Goal: Task Accomplishment & Management: Manage account settings

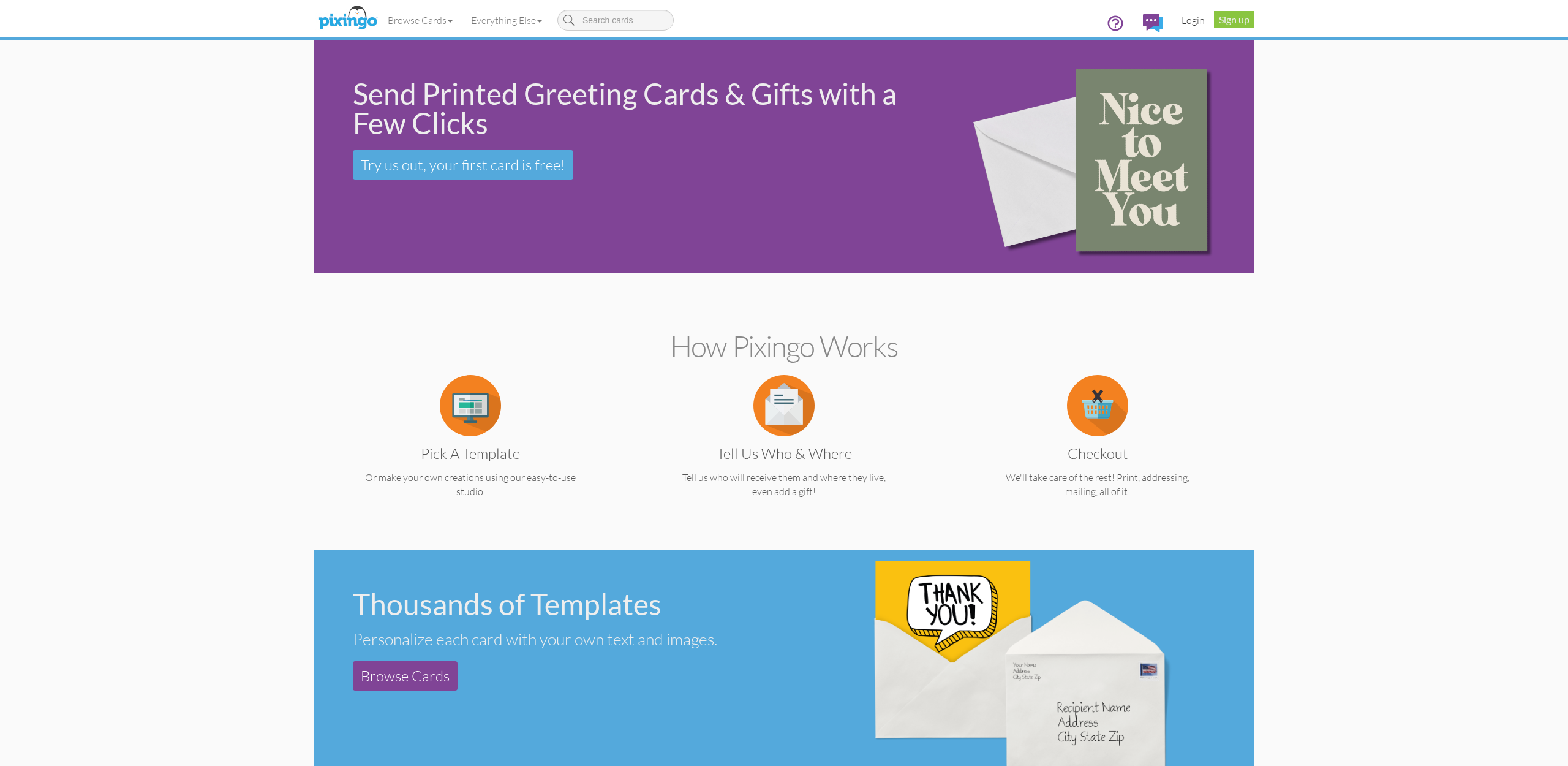
click at [1193, 26] on link "Login" at bounding box center [1193, 20] width 42 height 31
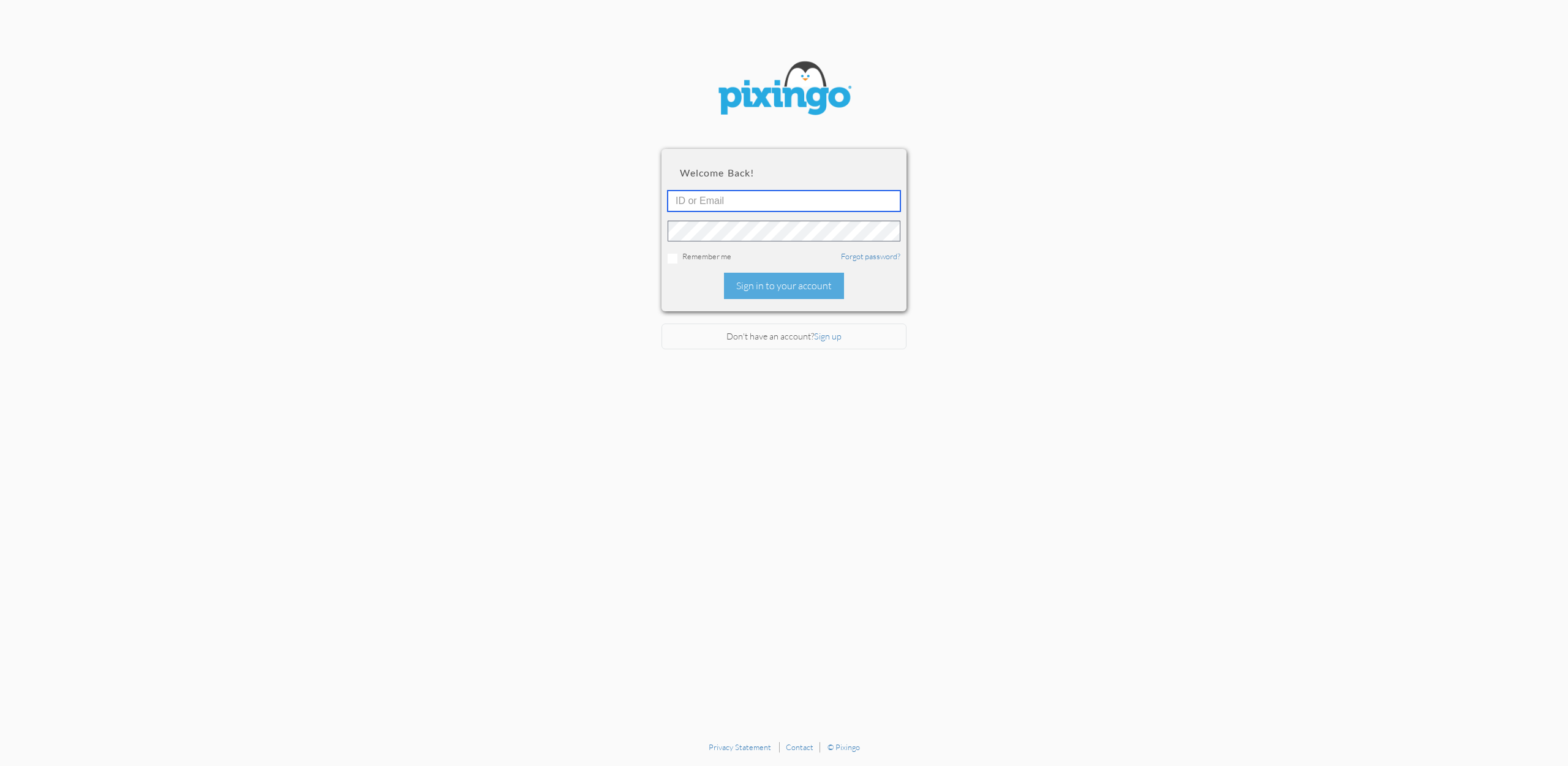
type input "[EMAIL_ADDRESS][DOMAIN_NAME]"
click at [788, 294] on div "Sign in to your account" at bounding box center [784, 286] width 120 height 26
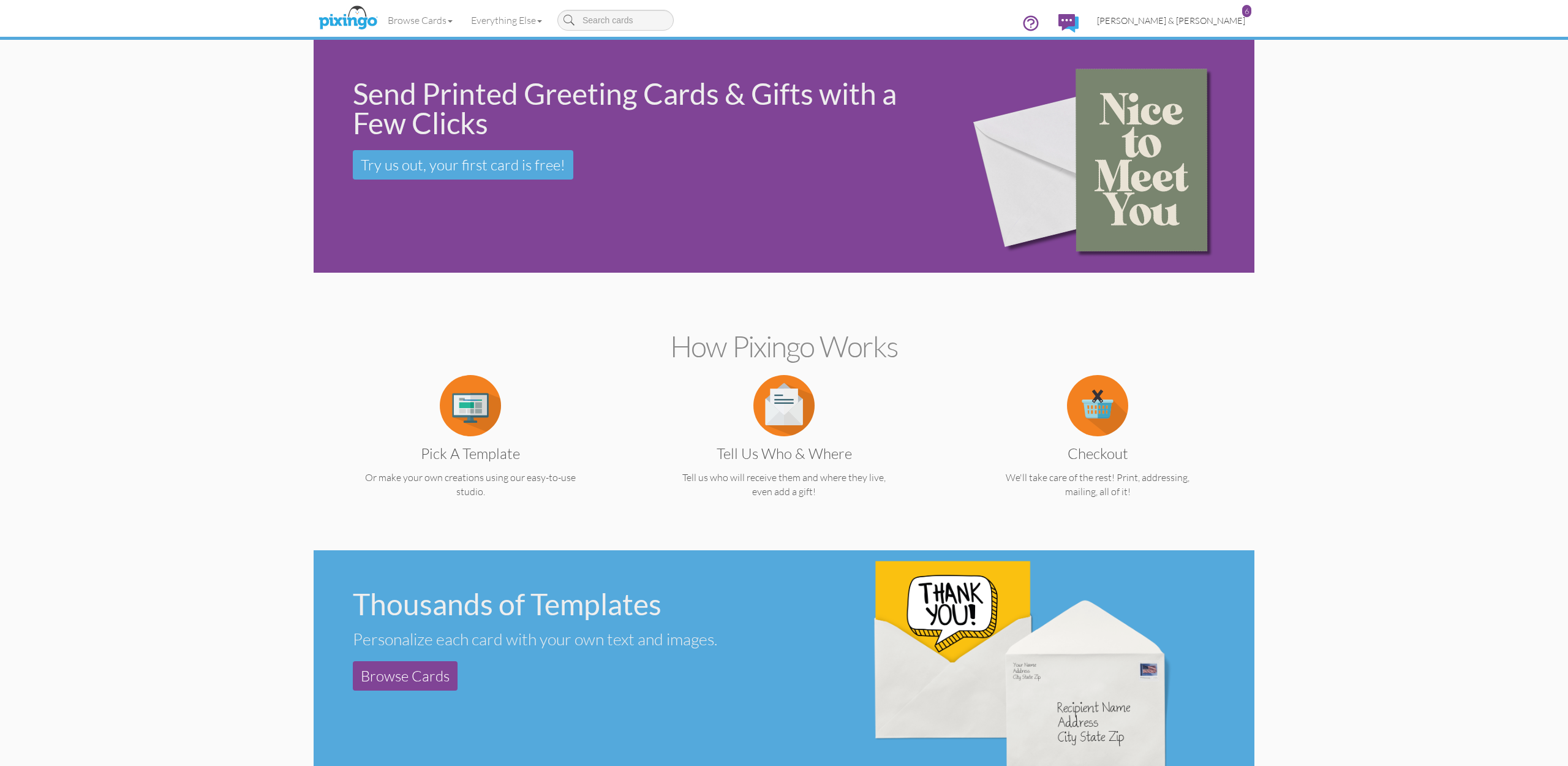
click at [1195, 19] on span "[PERSON_NAME] & [PERSON_NAME]" at bounding box center [1171, 20] width 148 height 10
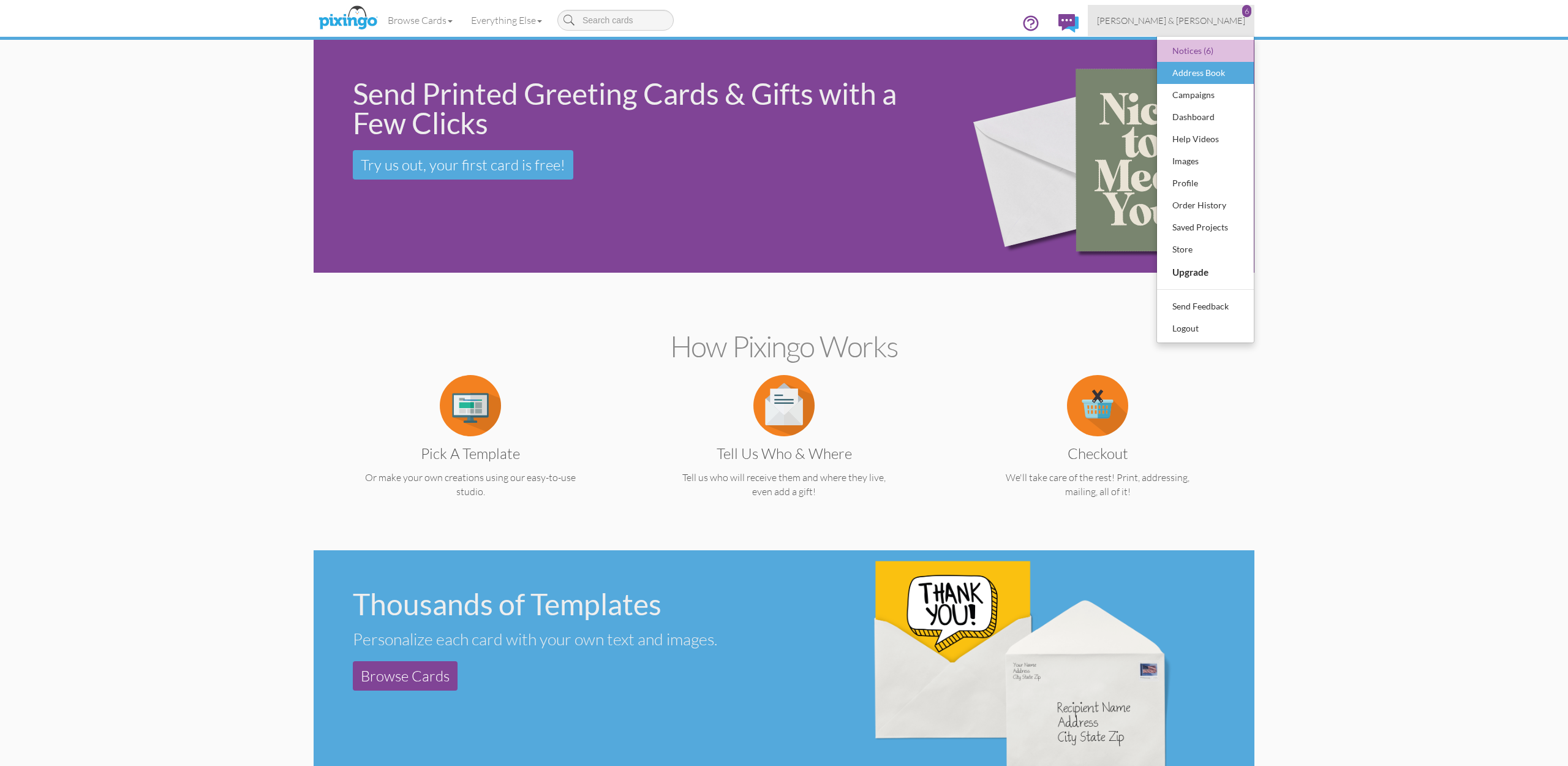
click at [1189, 68] on div "Address Book" at bounding box center [1205, 73] width 72 height 19
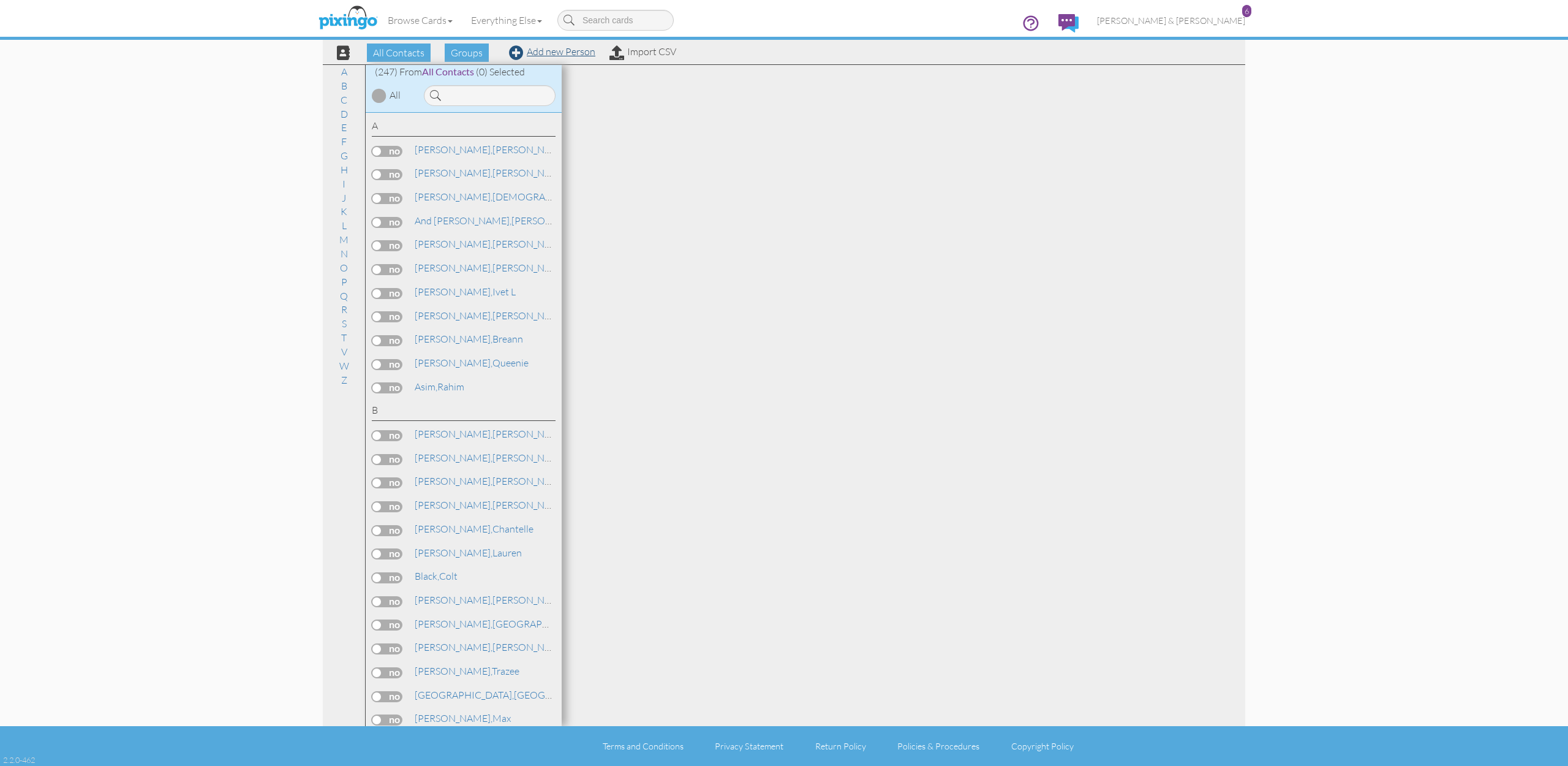
click at [544, 49] on link "Add new Person" at bounding box center [552, 51] width 86 height 12
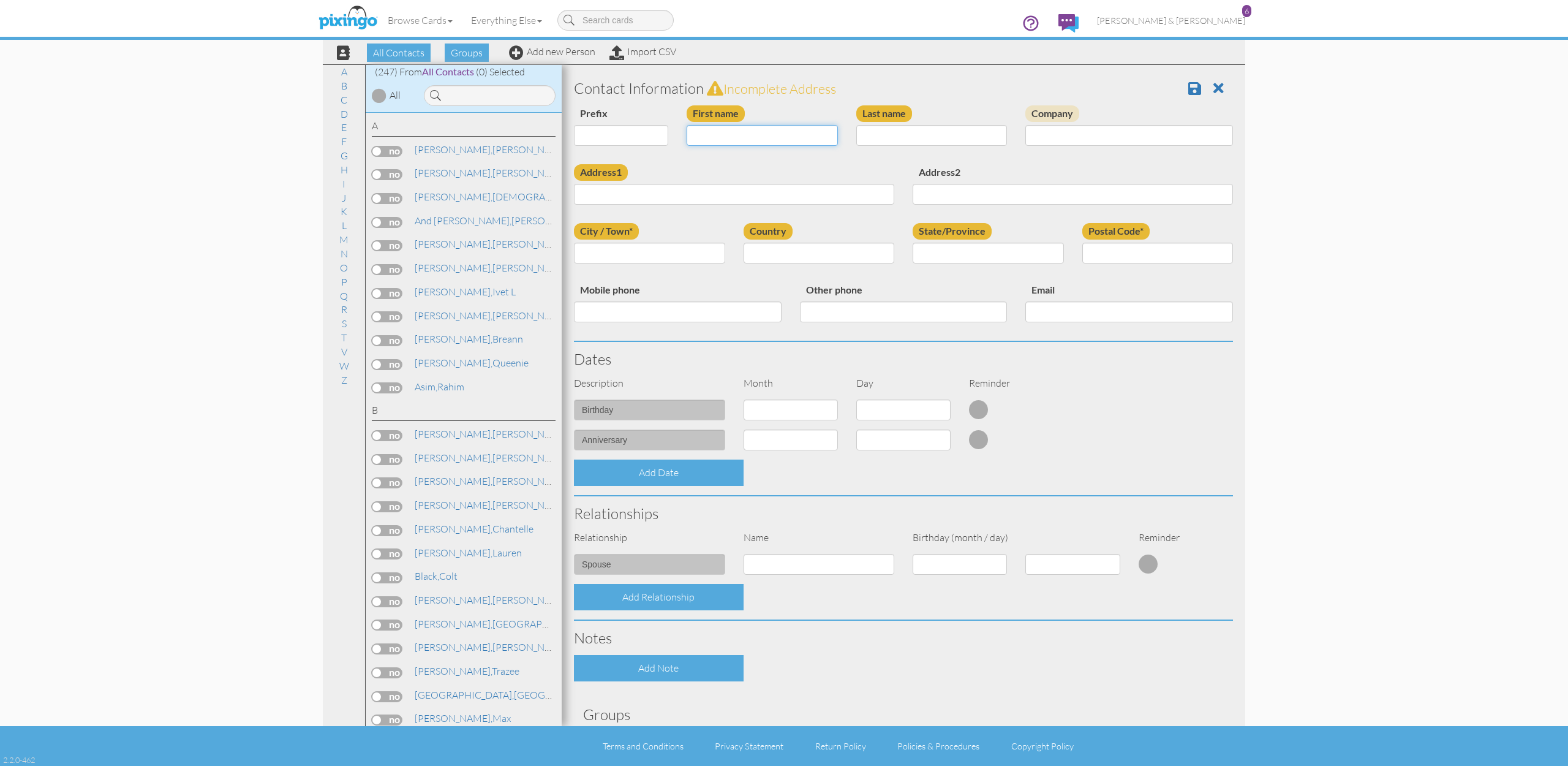
click at [791, 137] on input "First name" at bounding box center [762, 135] width 151 height 21
type input "Rylan"
type input "Pinarelli"
paste input "[STREET_ADDRESS]"
type input "[STREET_ADDRESS]"
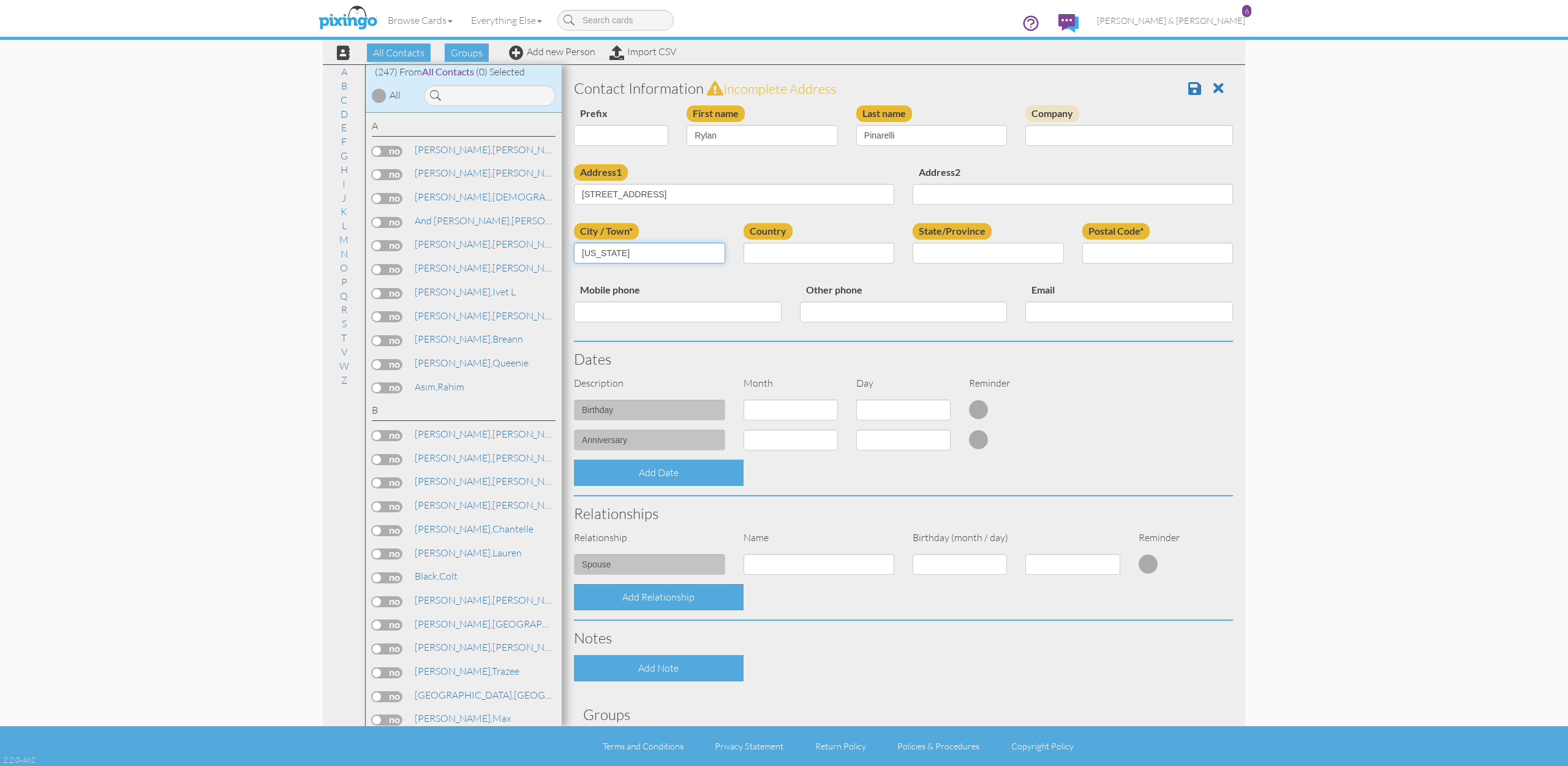
type input "[US_STATE]"
select select "object:1536"
select select "object:1835"
type input "4"
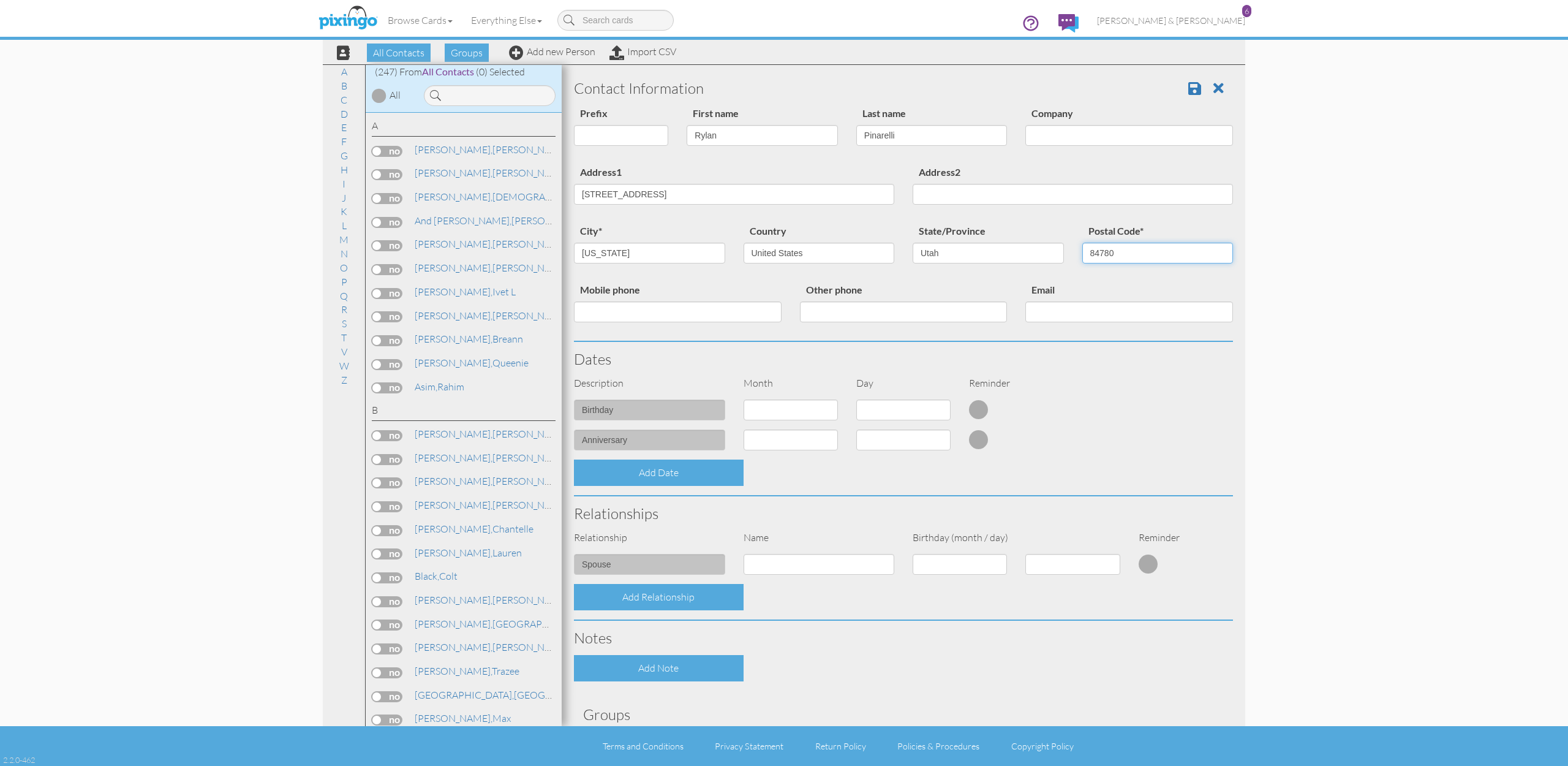
type input "84780"
paste input "[PHONE_NUMBER]"
type input "[PHONE_NUMBER]"
paste input "[EMAIL_ADDRESS][DOMAIN_NAME]"
type input "[EMAIL_ADDRESS][DOMAIN_NAME]"
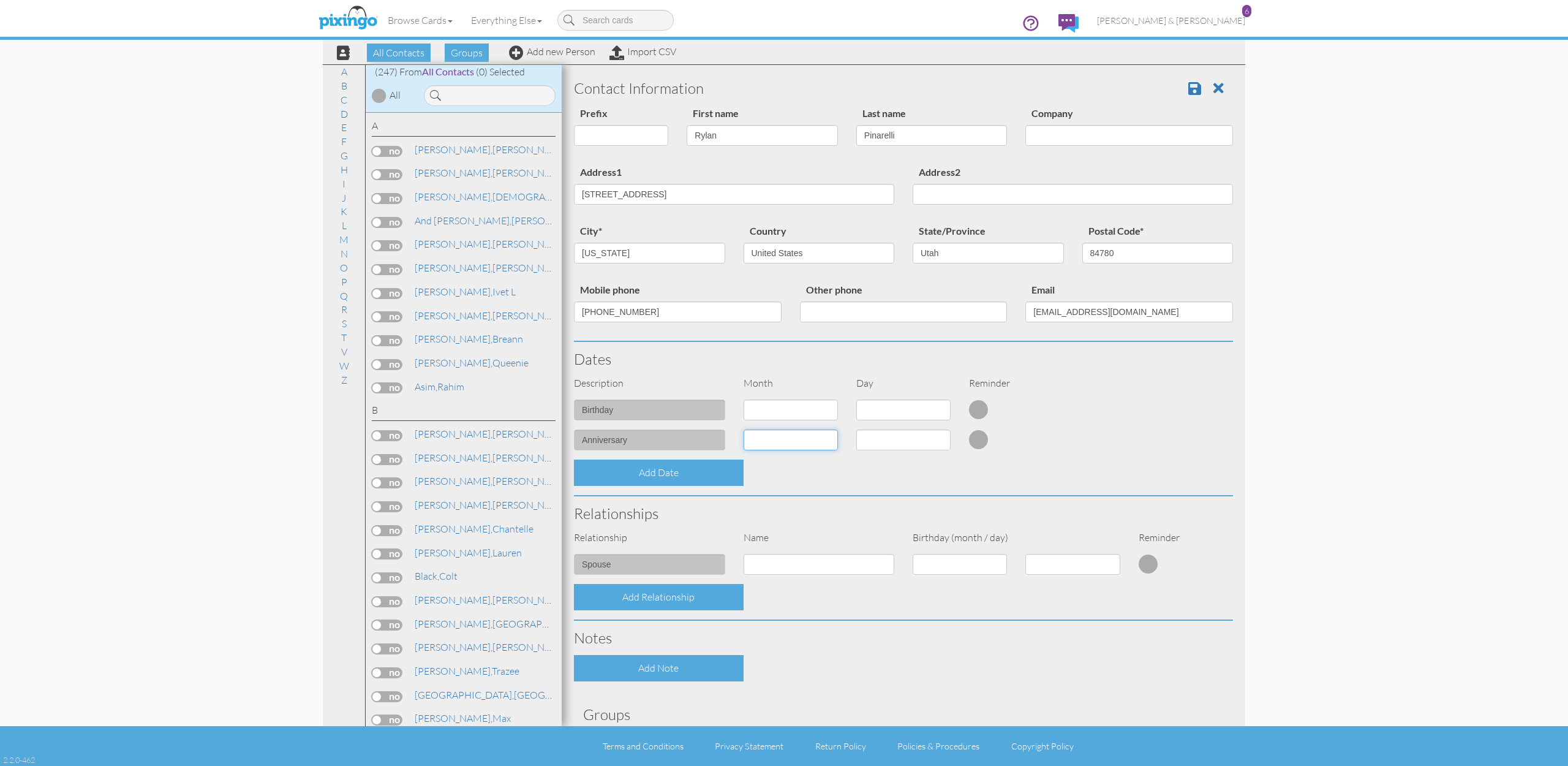
select select "object:1531"
select select "number:26"
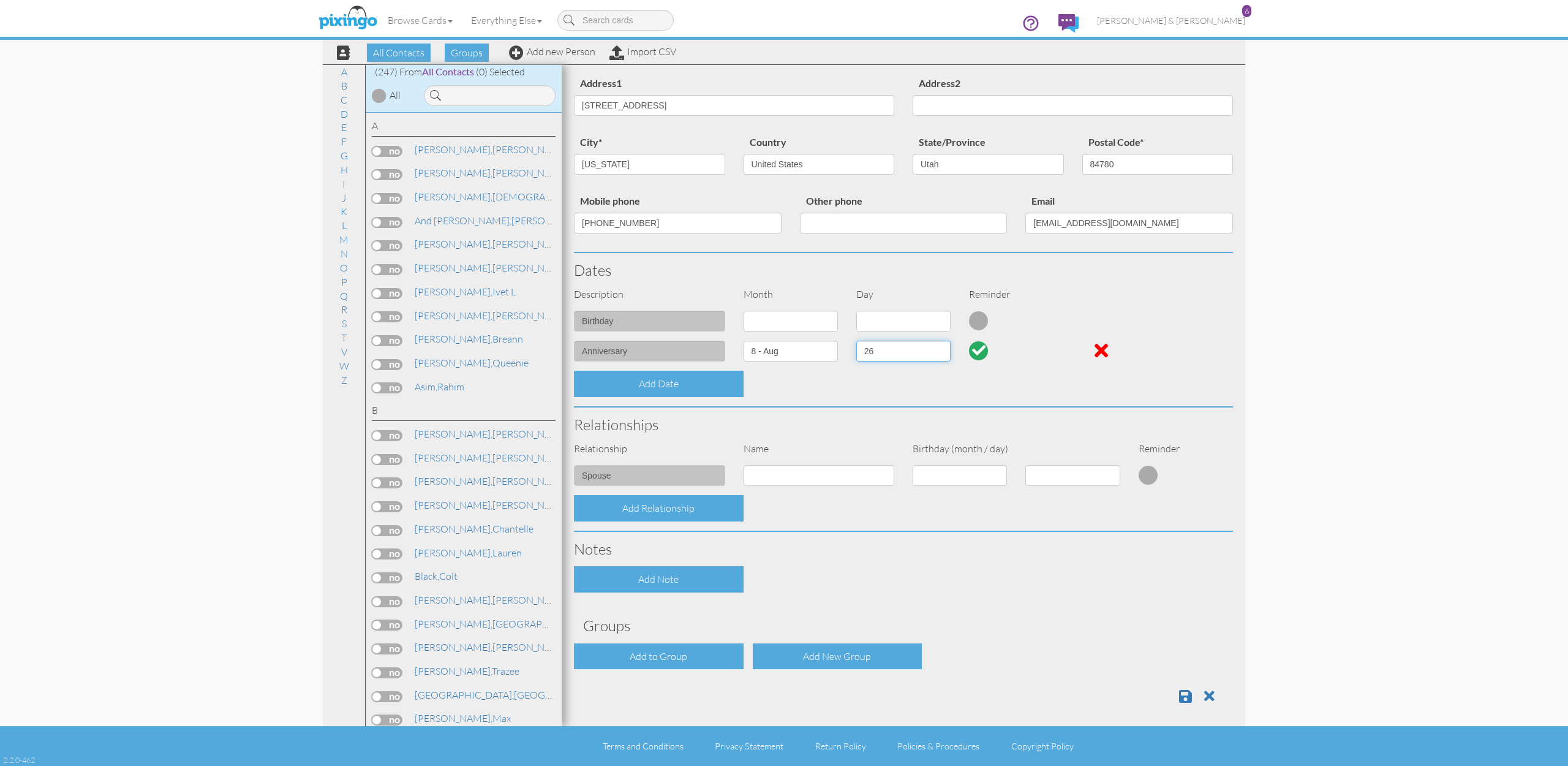
scroll to position [88, 0]
click at [704, 664] on div "Contact Information Prefix Dr. Mr. Mrs. First name [PERSON_NAME] Last name [GEO…" at bounding box center [904, 348] width 659 height 732
click at [692, 654] on div "Add to Group" at bounding box center [659, 657] width 170 height 26
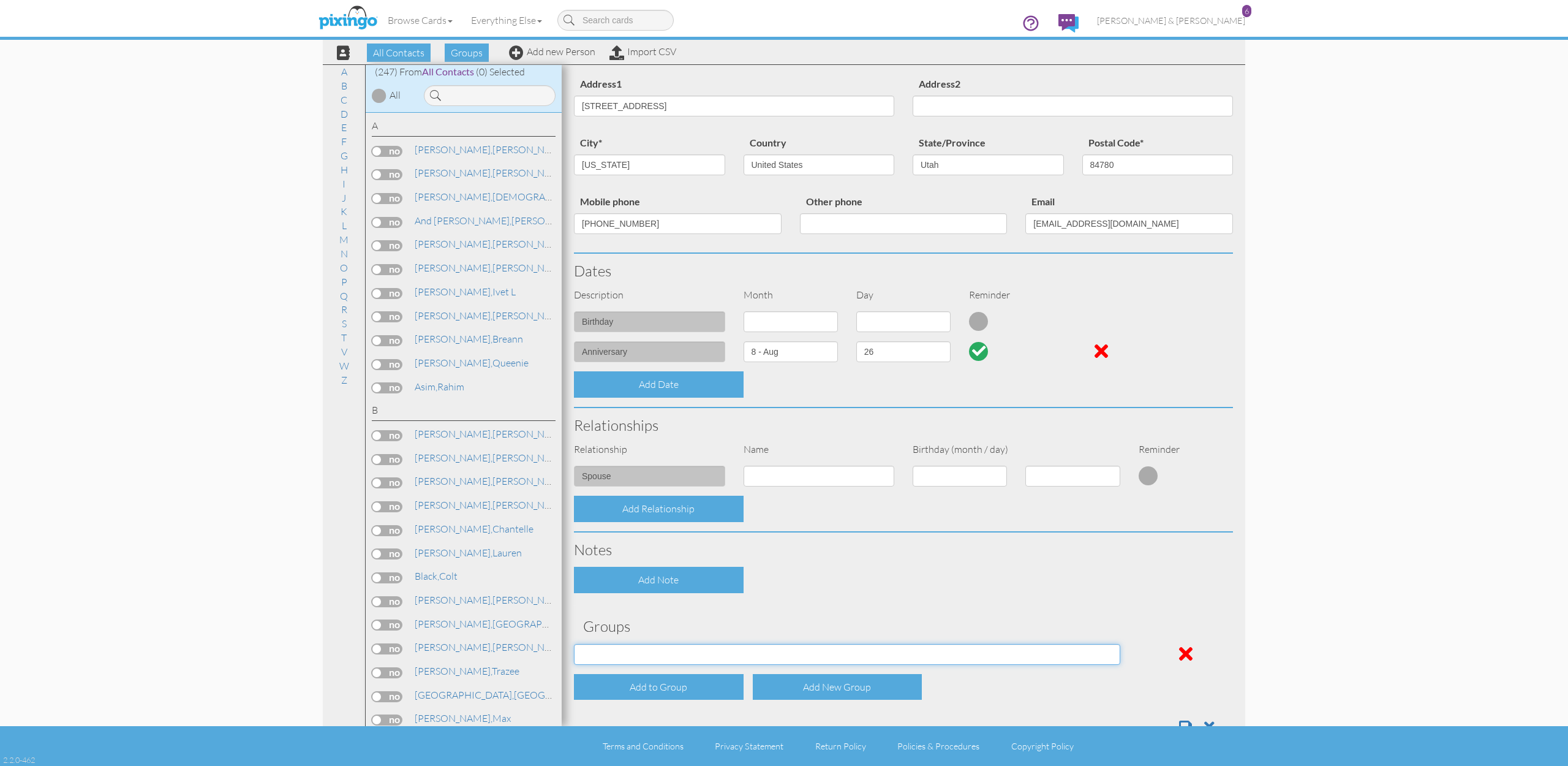
select select "object:1851"
click at [1187, 719] on span at bounding box center [1185, 726] width 13 height 15
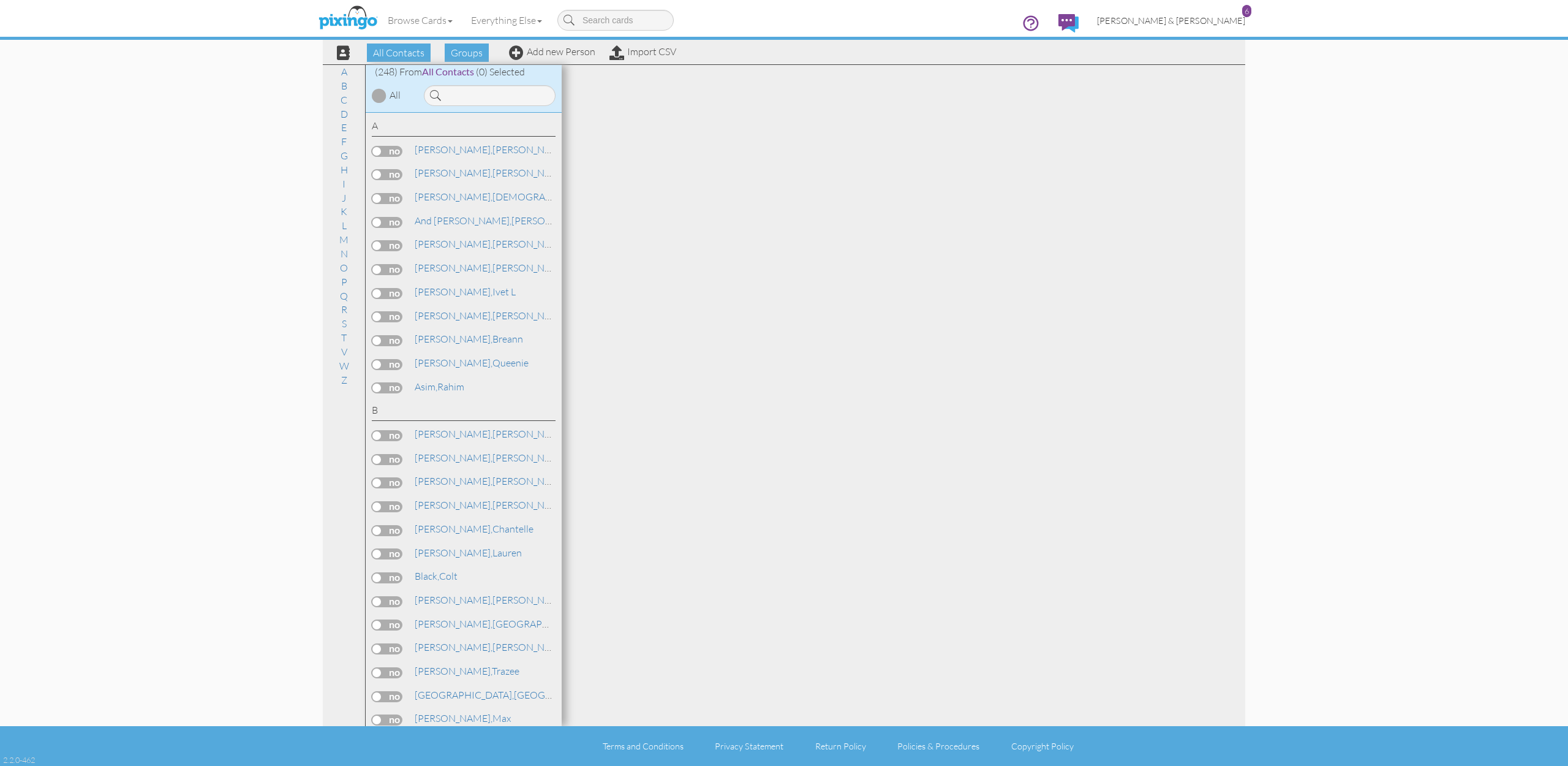
click at [1199, 21] on span "[PERSON_NAME] & [PERSON_NAME]" at bounding box center [1171, 20] width 148 height 10
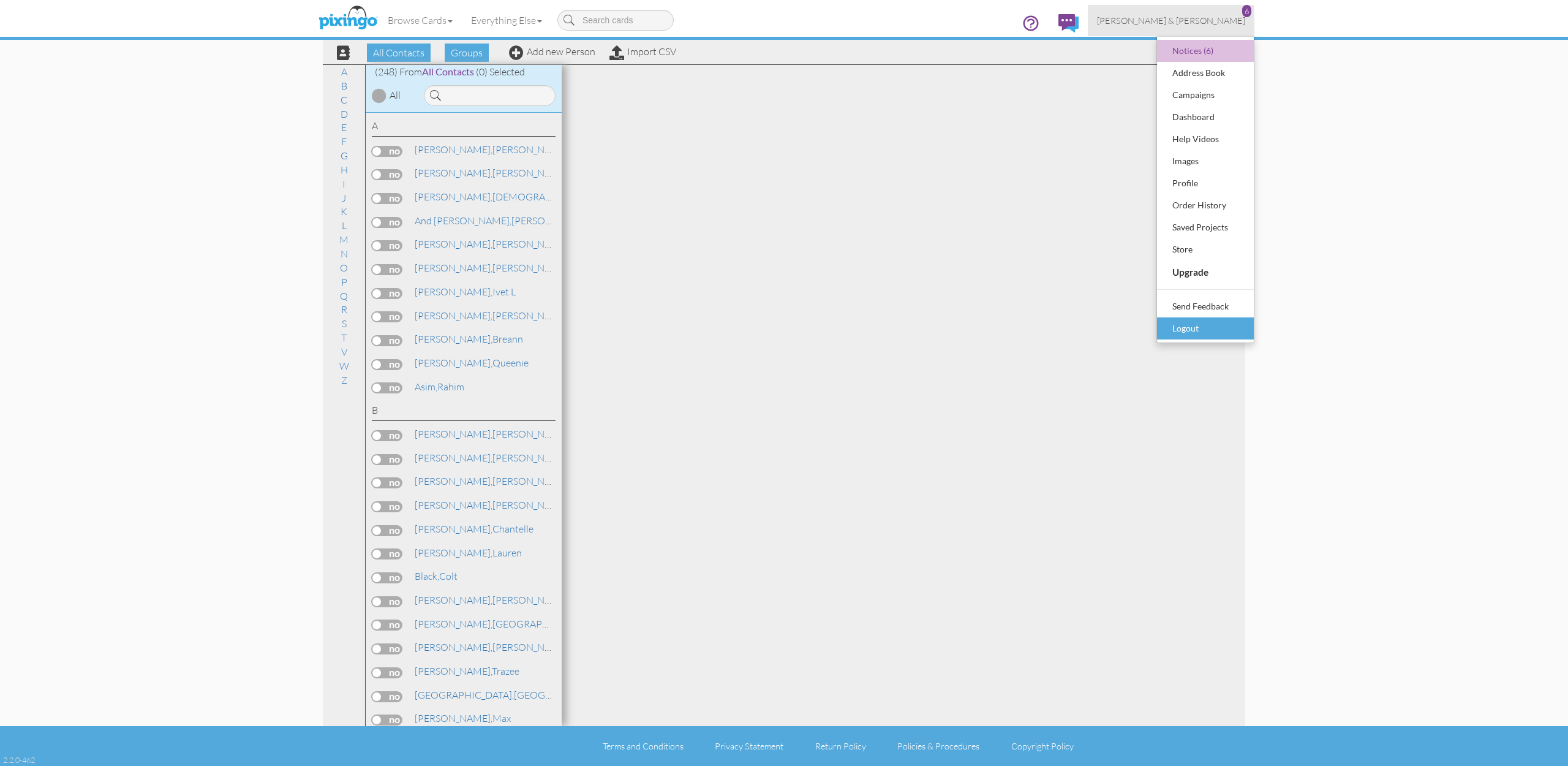
click at [1196, 327] on div "Logout" at bounding box center [1205, 328] width 72 height 19
